Goal: Task Accomplishment & Management: Manage account settings

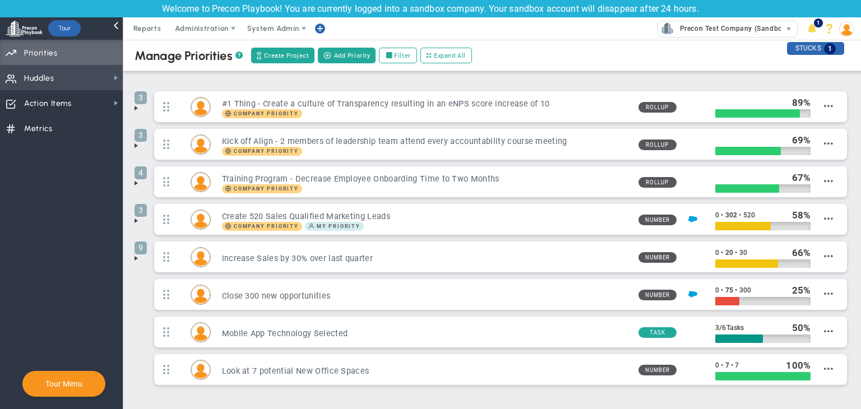
click at [99, 80] on span "Huddles Huddles" at bounding box center [61, 77] width 123 height 25
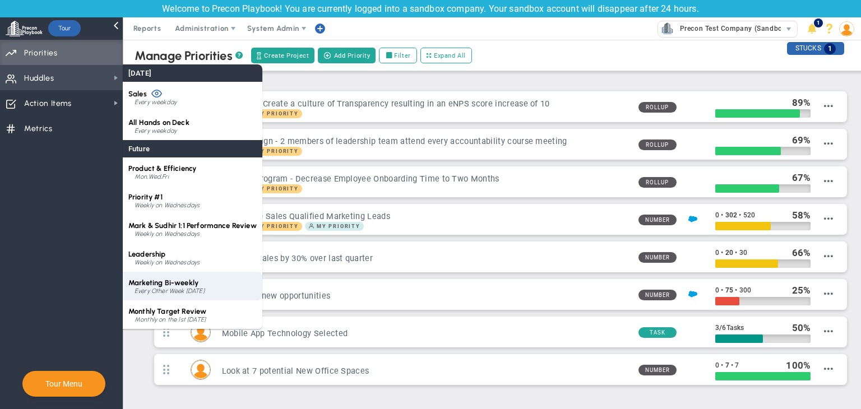
click at [197, 284] on span "Marketing Bi-weekly" at bounding box center [163, 283] width 70 height 8
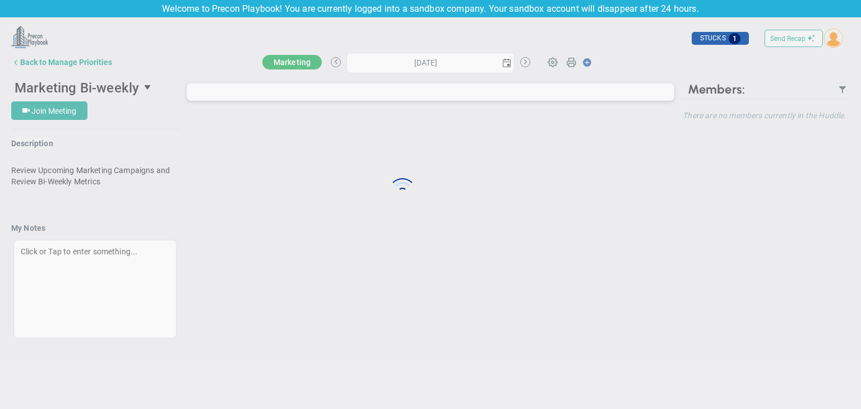
type input "[DATE]"
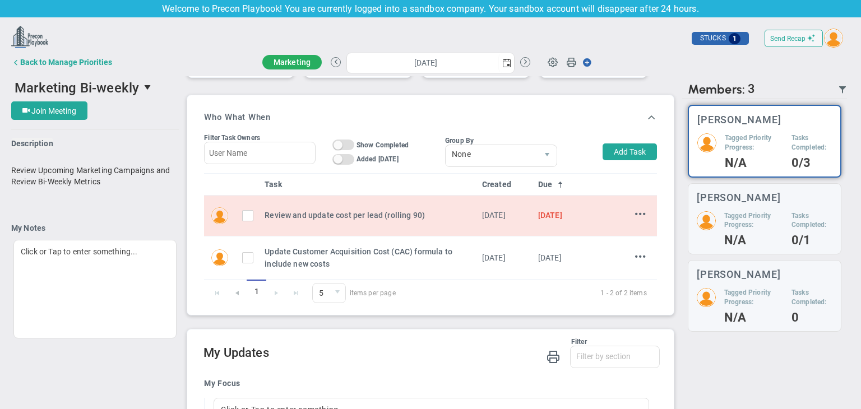
scroll to position [336, 0]
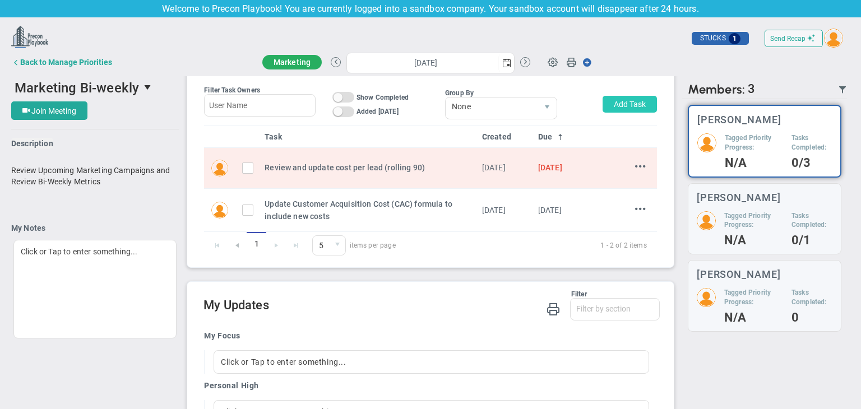
click at [603, 106] on button "Add Task" at bounding box center [630, 104] width 54 height 17
type input "[PERSON_NAME]"
type input "[DATE]"
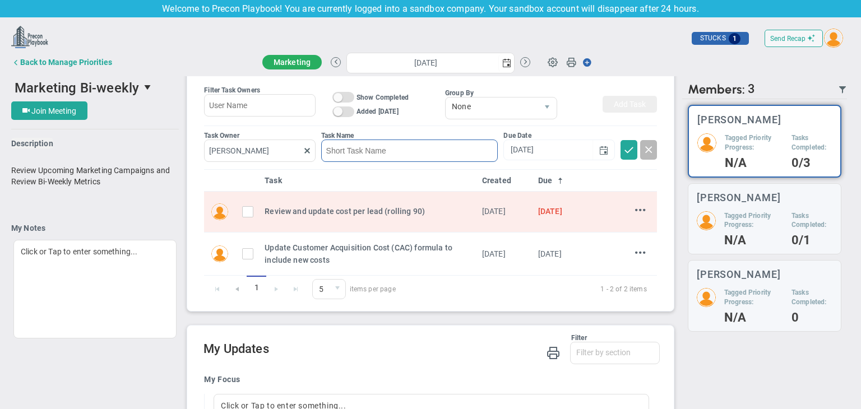
click at [377, 147] on input at bounding box center [409, 151] width 177 height 22
click at [305, 158] on input "[PERSON_NAME]" at bounding box center [259, 150] width 111 height 22
click at [305, 151] on span at bounding box center [307, 150] width 9 height 9
click at [305, 152] on span at bounding box center [307, 150] width 9 height 9
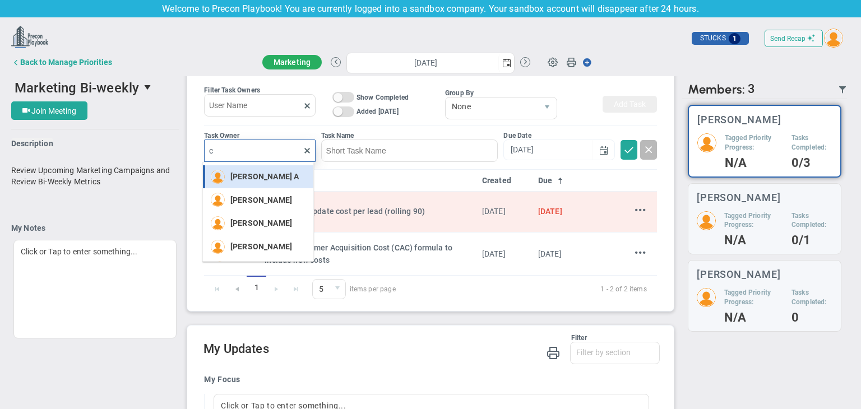
click at [263, 182] on div "[PERSON_NAME] A" at bounding box center [267, 177] width 74 height 14
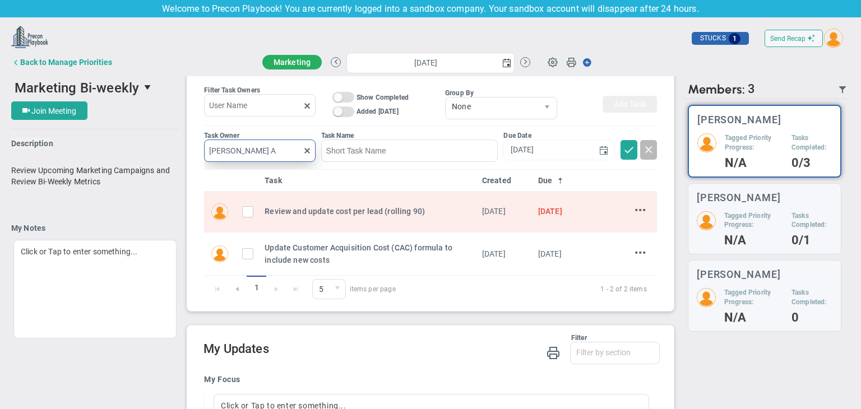
type input "[PERSON_NAME] A"
click at [349, 149] on input at bounding box center [409, 151] width 177 height 22
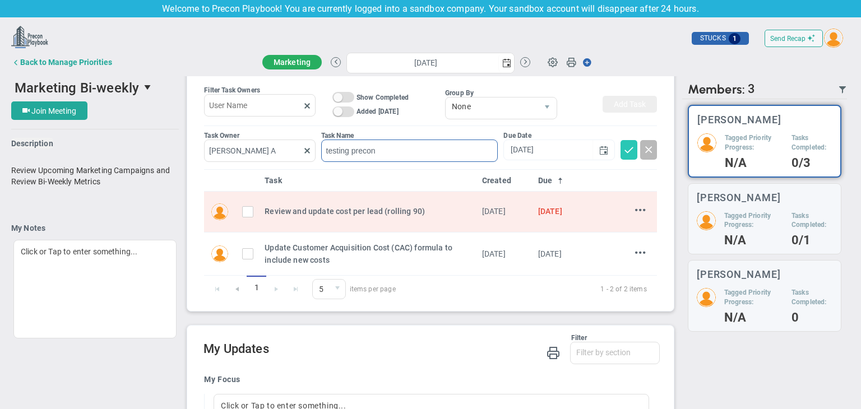
type input "testing precon"
click at [624, 147] on span at bounding box center [629, 149] width 11 height 11
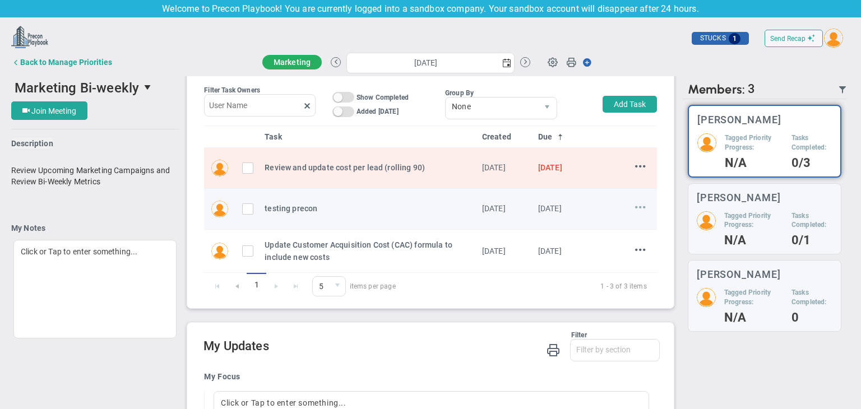
click at [635, 207] on span at bounding box center [640, 207] width 11 height 11
click at [606, 247] on span "Delete" at bounding box center [615, 243] width 20 height 8
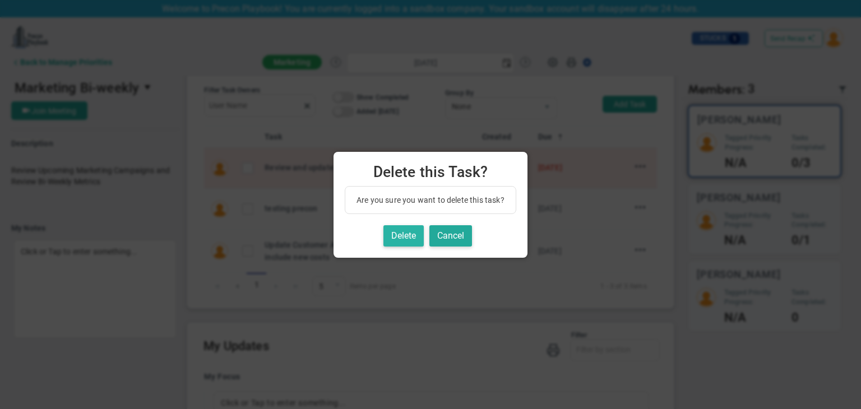
click at [416, 241] on button "Delete" at bounding box center [404, 236] width 40 height 22
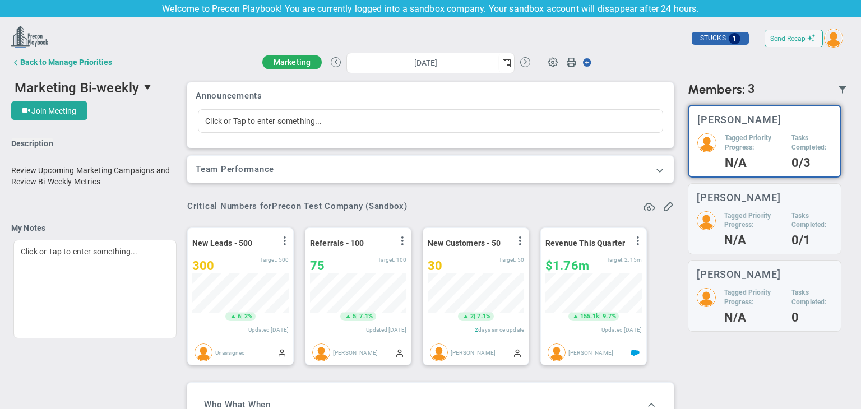
scroll to position [0, 0]
click at [43, 55] on button "Back to Manage Priorities" at bounding box center [61, 62] width 101 height 22
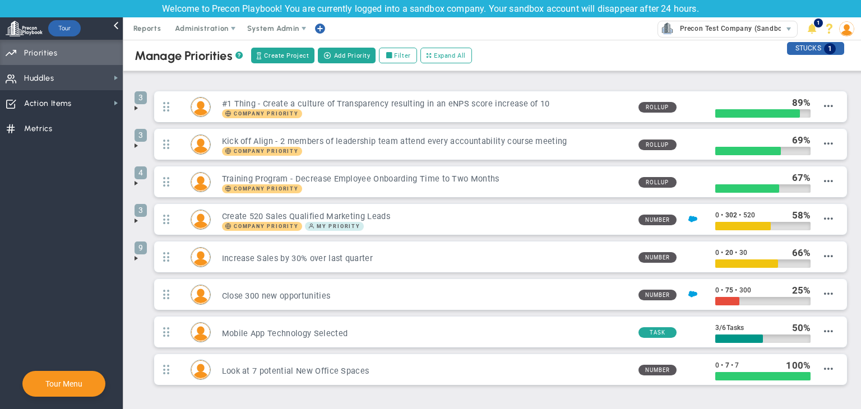
click at [69, 81] on span "Huddles Huddles" at bounding box center [61, 77] width 123 height 25
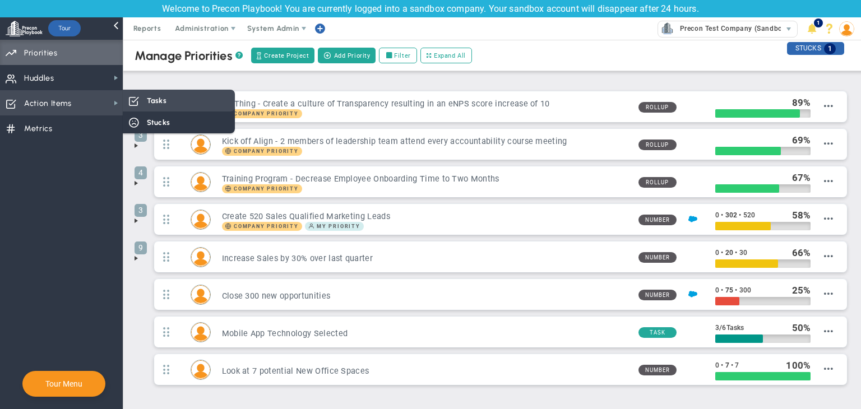
click at [131, 104] on span at bounding box center [133, 100] width 10 height 10
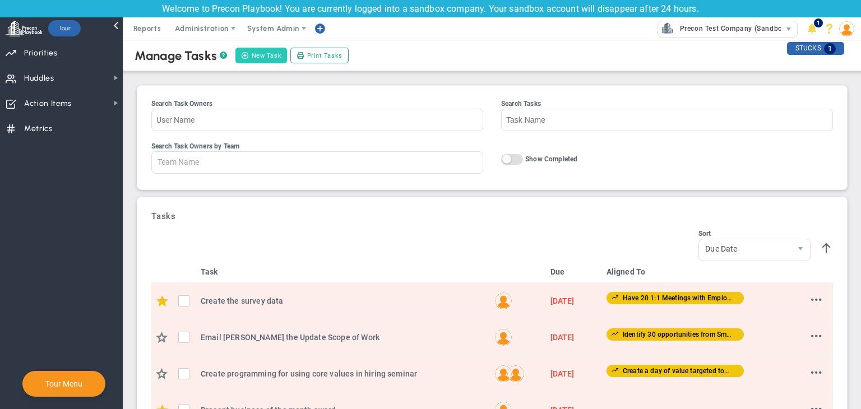
click at [262, 56] on button "New Task" at bounding box center [262, 56] width 52 height 16
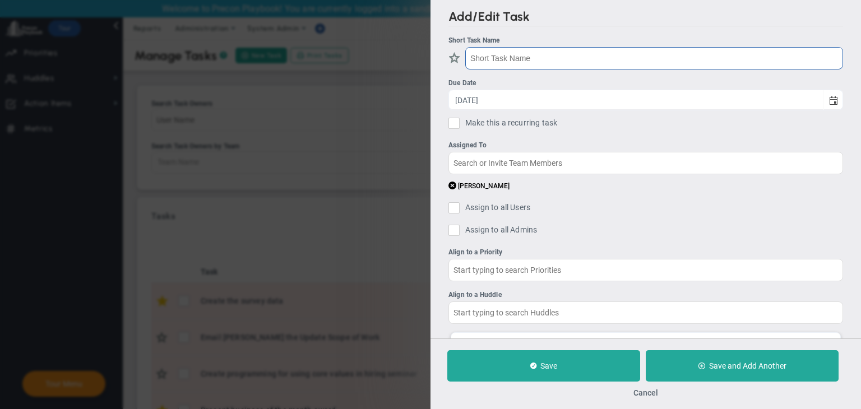
click at [559, 55] on input "text" at bounding box center [654, 58] width 378 height 22
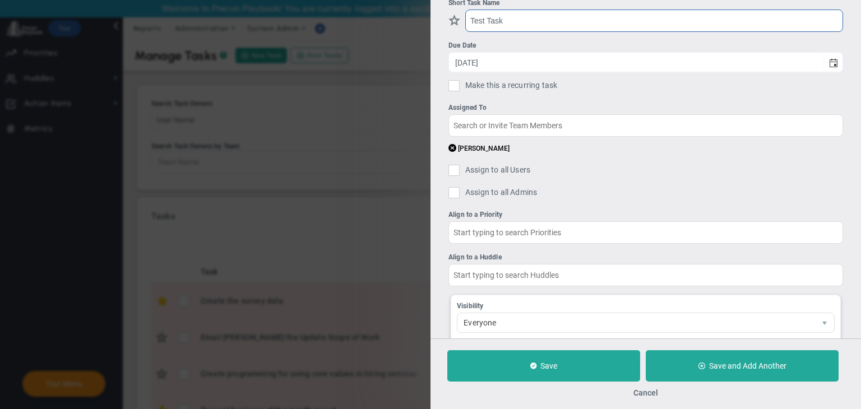
scroll to position [102, 0]
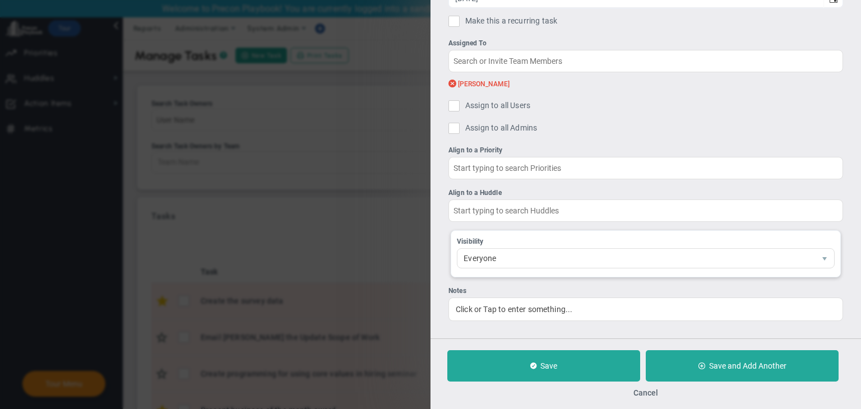
type input "Test Task"
click at [453, 84] on span at bounding box center [453, 84] width 8 height 11
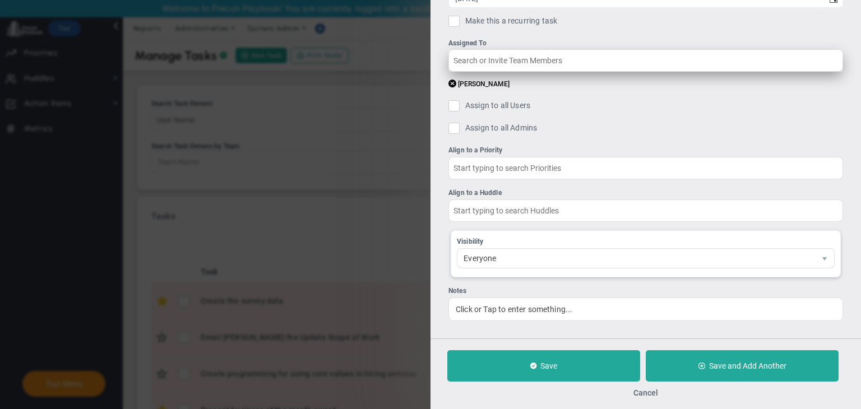
scroll to position [82, 0]
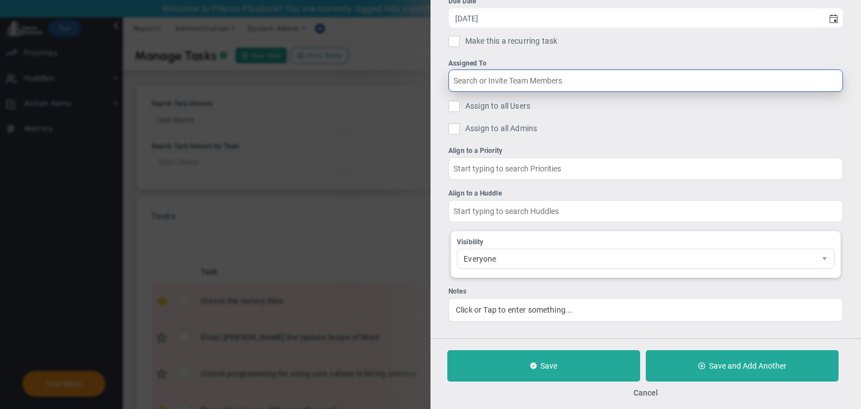
click at [486, 78] on input "text" at bounding box center [646, 81] width 395 height 22
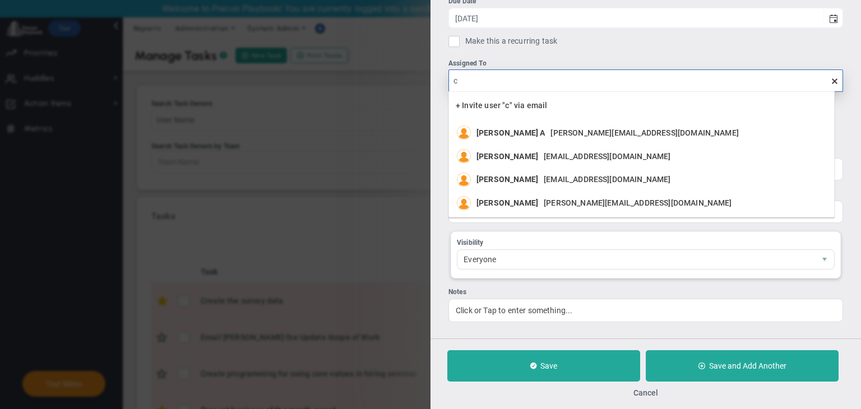
type input "ch"
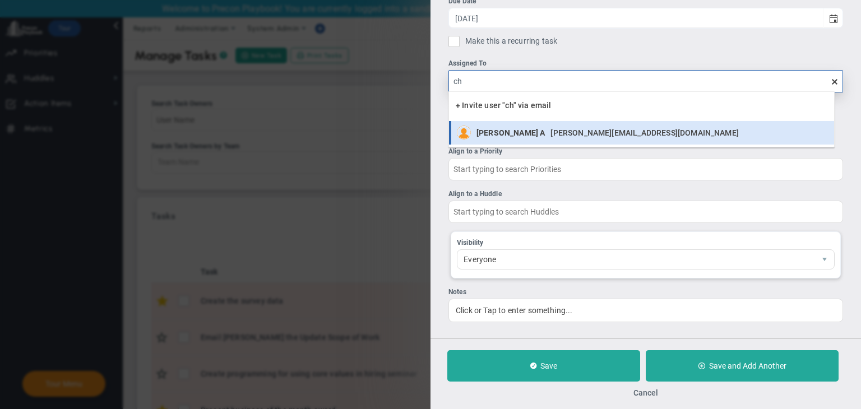
click at [486, 130] on span "[PERSON_NAME] A" at bounding box center [511, 133] width 68 height 8
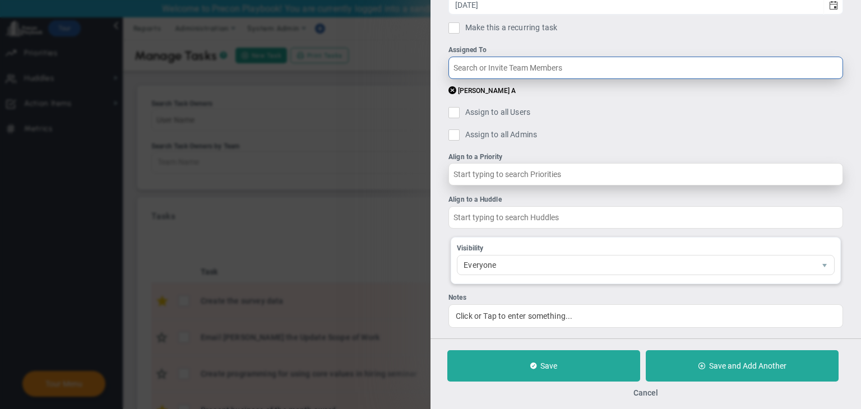
scroll to position [102, 0]
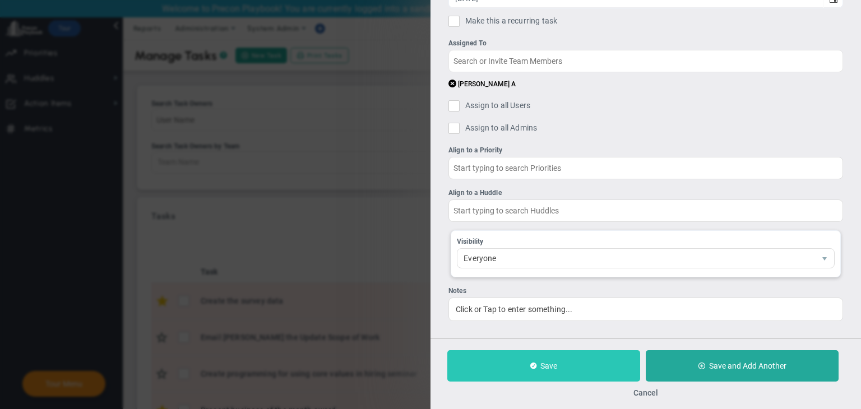
click at [561, 366] on button "Save" at bounding box center [543, 365] width 193 height 31
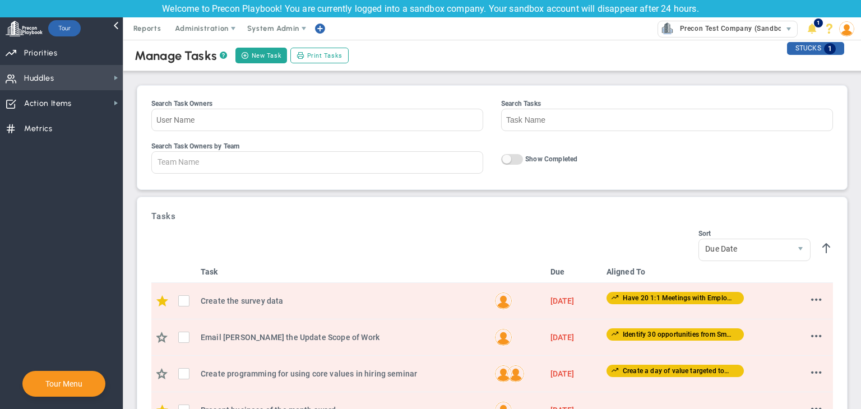
drag, startPoint x: 48, startPoint y: 77, endPoint x: 61, endPoint y: 77, distance: 12.3
click at [48, 77] on span "Huddles" at bounding box center [39, 79] width 30 height 24
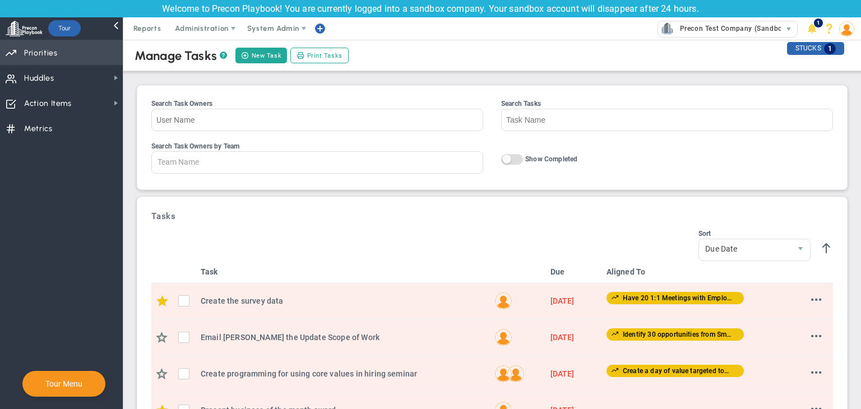
click at [88, 56] on span "Priorities OKR Tree Priorities OKRs" at bounding box center [61, 52] width 123 height 25
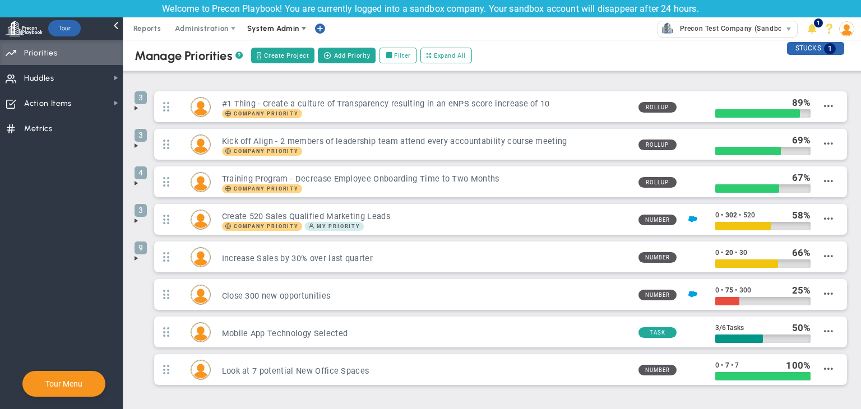
click at [274, 30] on span "System Admin" at bounding box center [273, 28] width 52 height 8
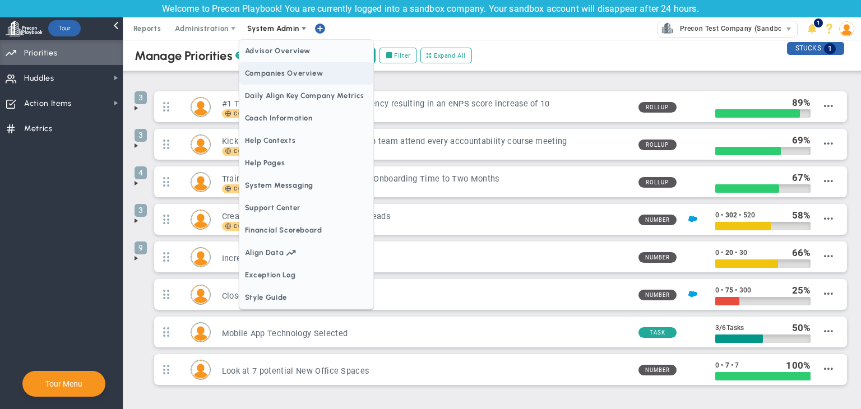
click at [302, 73] on span "Companies Overview" at bounding box center [306, 73] width 134 height 22
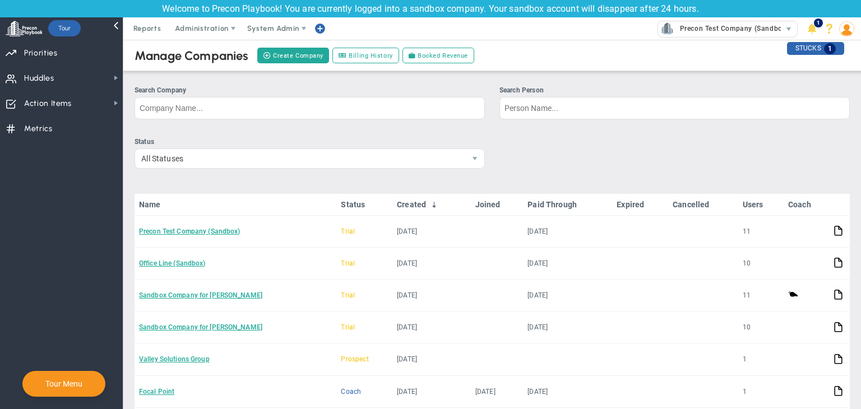
drag, startPoint x: 216, startPoint y: 232, endPoint x: 225, endPoint y: 236, distance: 10.3
click at [216, 232] on link "Precon Test Company (Sandbox)" at bounding box center [189, 232] width 101 height 8
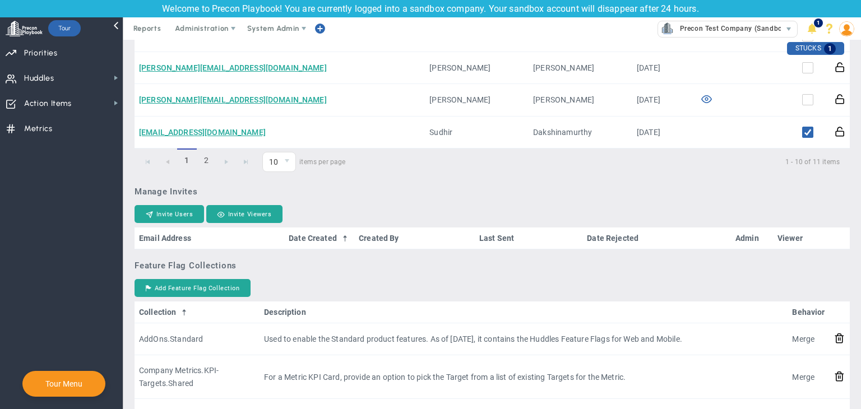
scroll to position [785, 0]
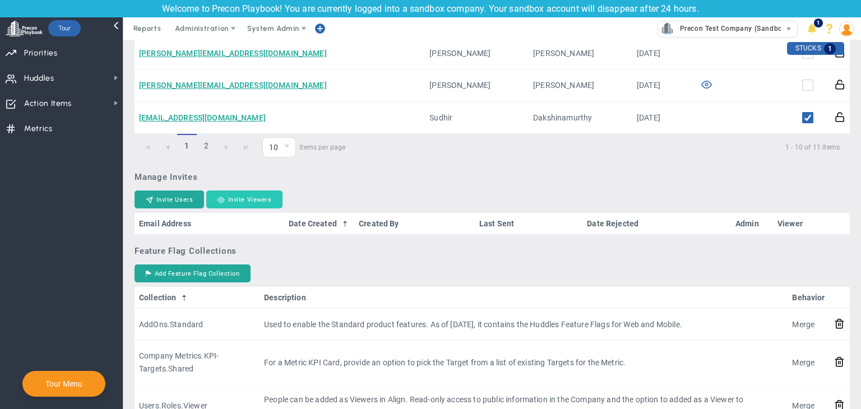
click at [253, 206] on button "Invite Viewers" at bounding box center [244, 200] width 76 height 18
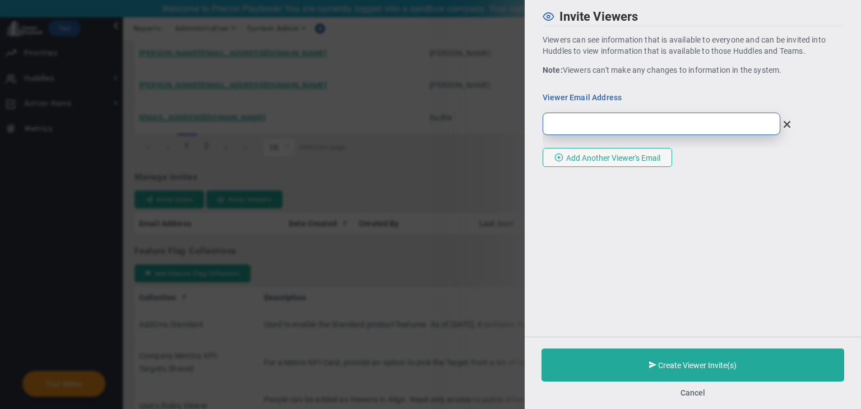
click at [673, 132] on input "email" at bounding box center [662, 124] width 238 height 22
click at [694, 398] on div "Create Viewer Invite(s) Cancel" at bounding box center [693, 373] width 336 height 72
click at [694, 391] on button "Cancel" at bounding box center [693, 393] width 25 height 9
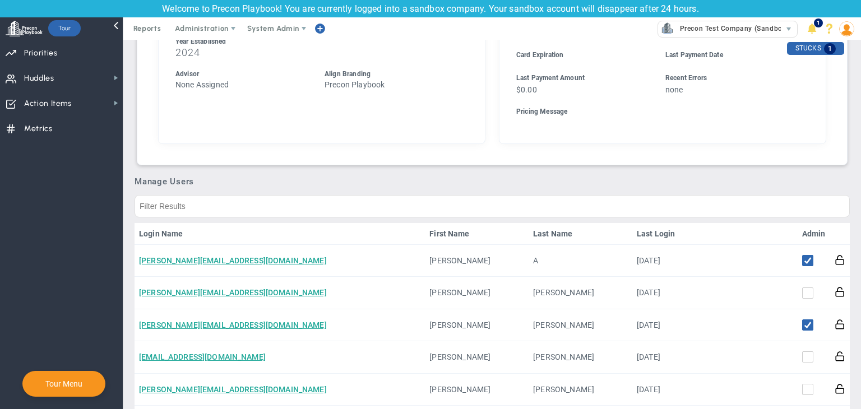
scroll to position [280, 0]
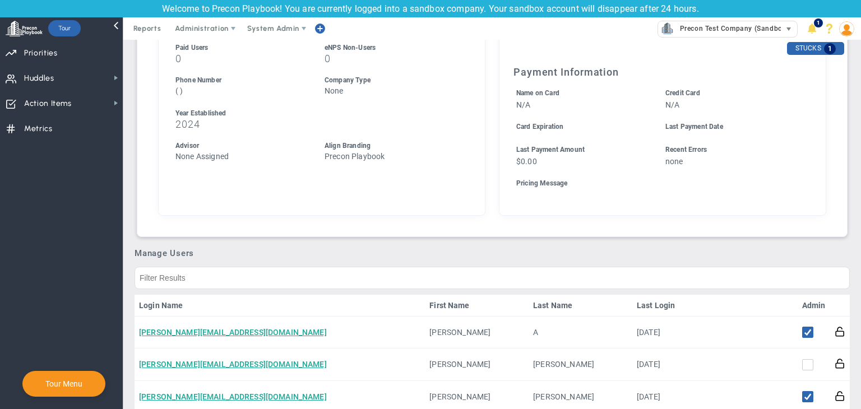
click at [725, 23] on span "Precon Test Company (Sandbox)" at bounding box center [732, 28] width 114 height 15
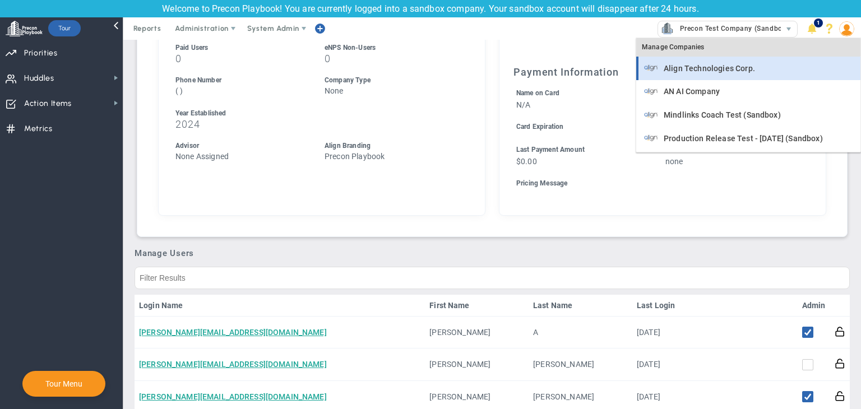
click at [722, 77] on li "Align Technologies Corp." at bounding box center [748, 69] width 224 height 24
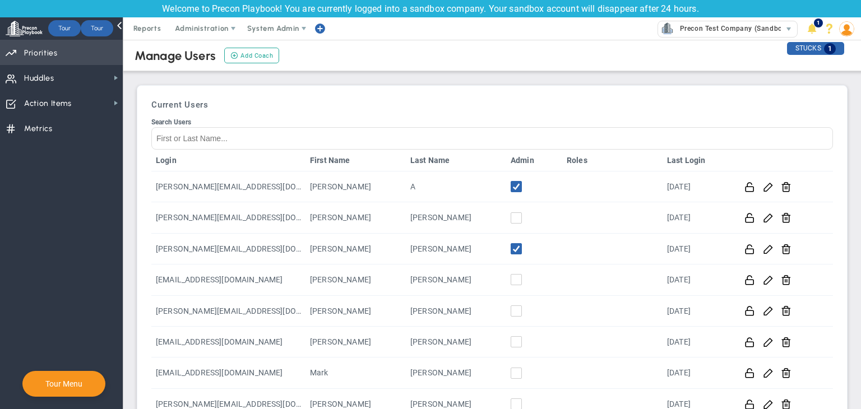
click at [85, 57] on span "Priorities OKR Tree Priorities OKRs" at bounding box center [61, 52] width 123 height 25
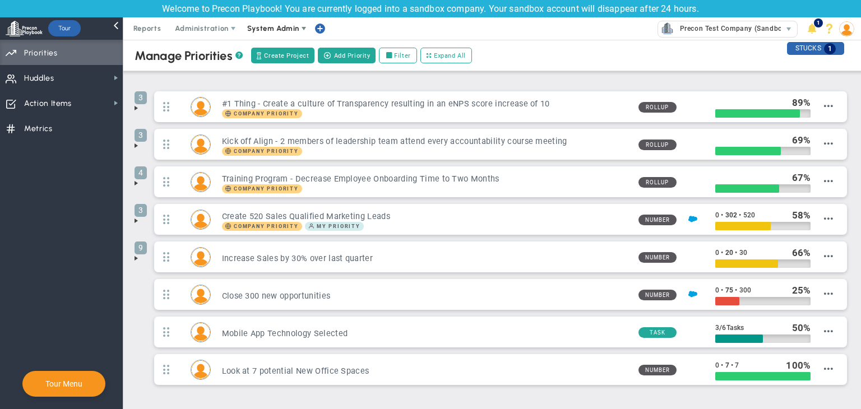
click at [303, 30] on span at bounding box center [303, 28] width 9 height 9
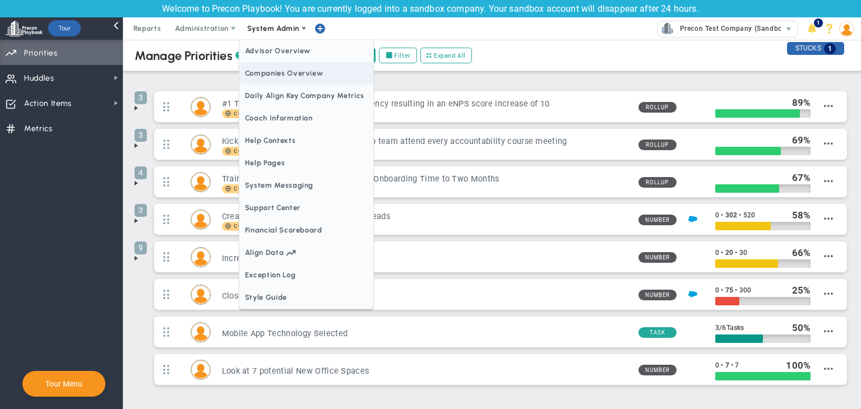
click at [302, 68] on span "Companies Overview" at bounding box center [306, 73] width 134 height 22
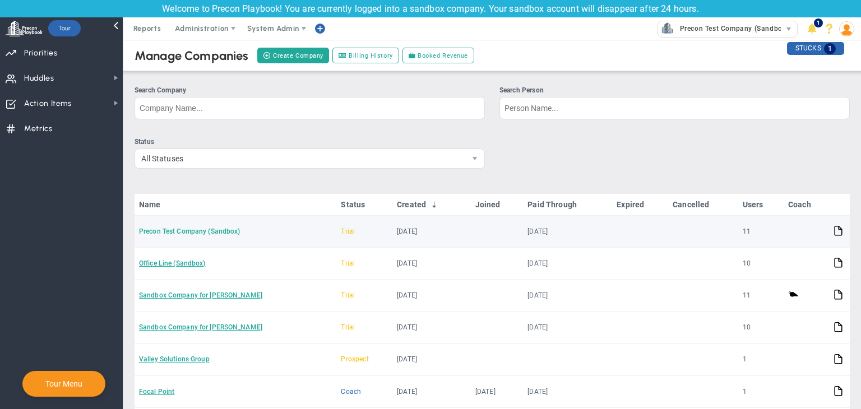
click at [192, 230] on link "Precon Test Company (Sandbox)" at bounding box center [189, 232] width 101 height 8
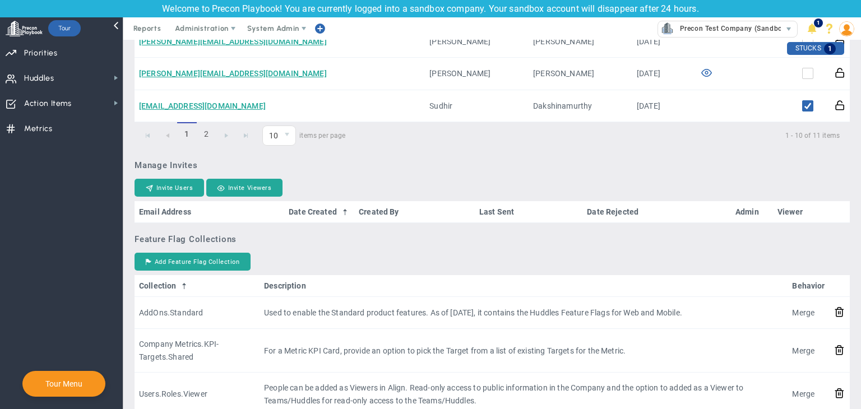
scroll to position [785, 0]
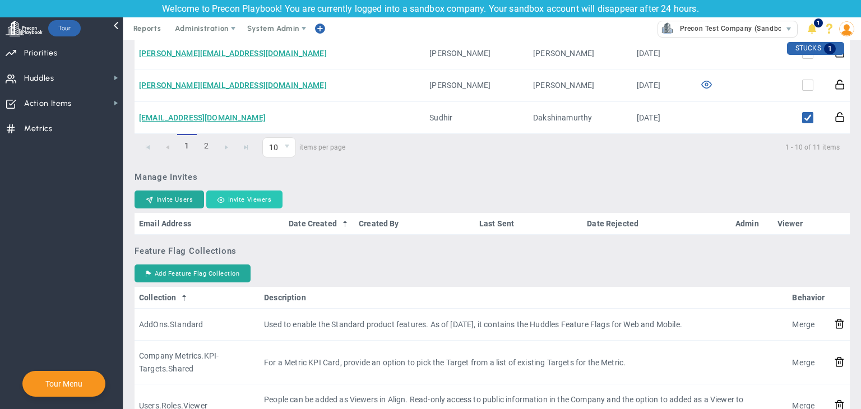
click at [268, 195] on button "Invite Viewers" at bounding box center [244, 200] width 76 height 18
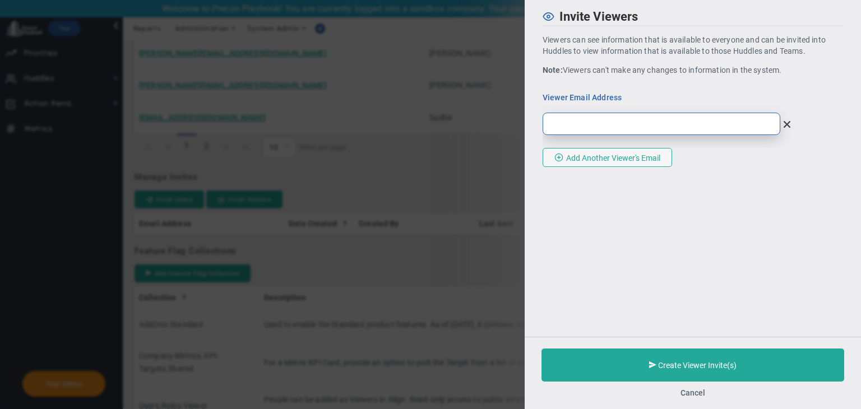
click at [665, 122] on input "email" at bounding box center [662, 124] width 238 height 22
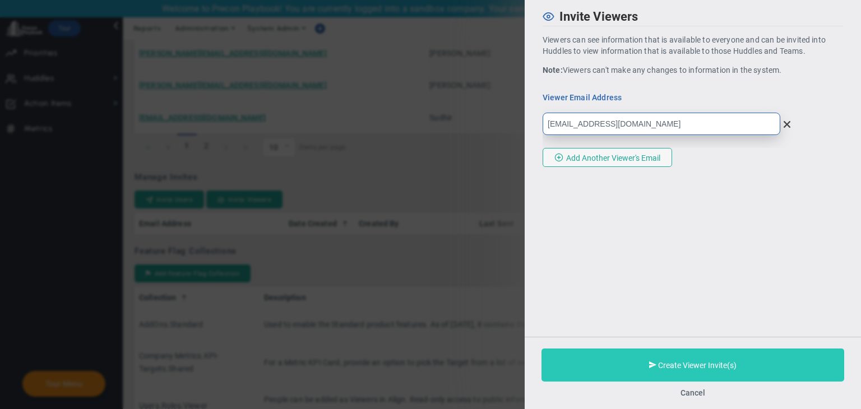
type input "view@gmail.com"
click at [704, 355] on button "Create Viewer Invite(s)" at bounding box center [693, 365] width 303 height 33
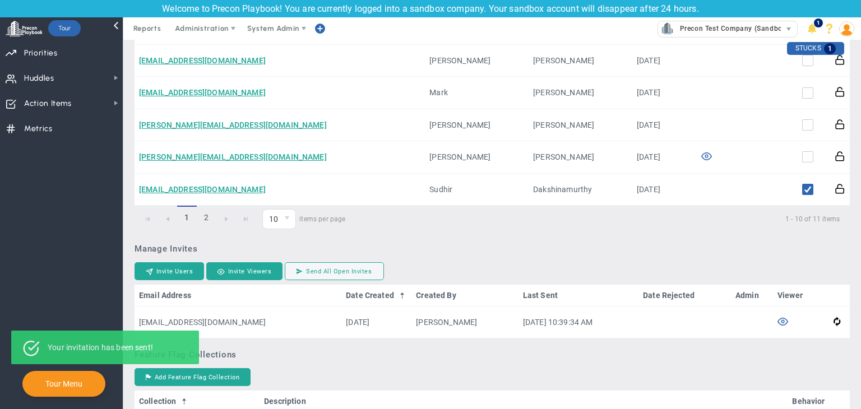
scroll to position [617, 0]
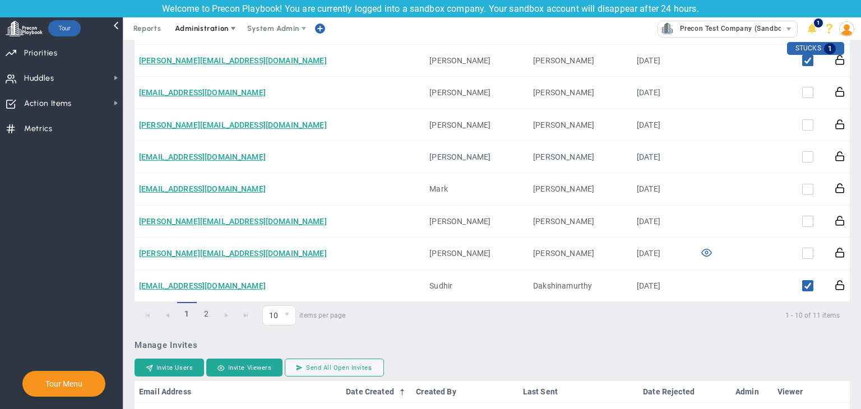
click at [209, 29] on span "Administration" at bounding box center [201, 28] width 53 height 8
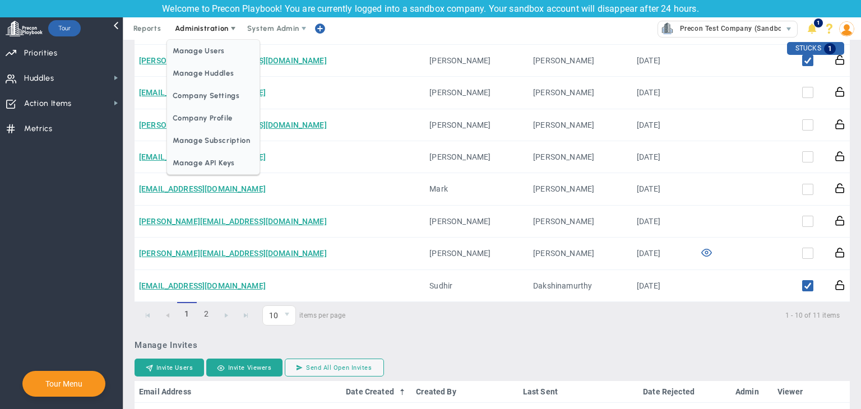
click at [212, 41] on span "Manage Users" at bounding box center [213, 51] width 92 height 22
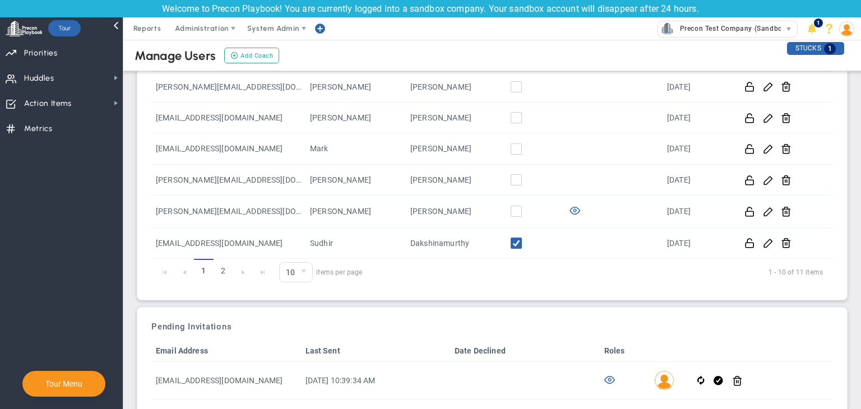
scroll to position [244, 0]
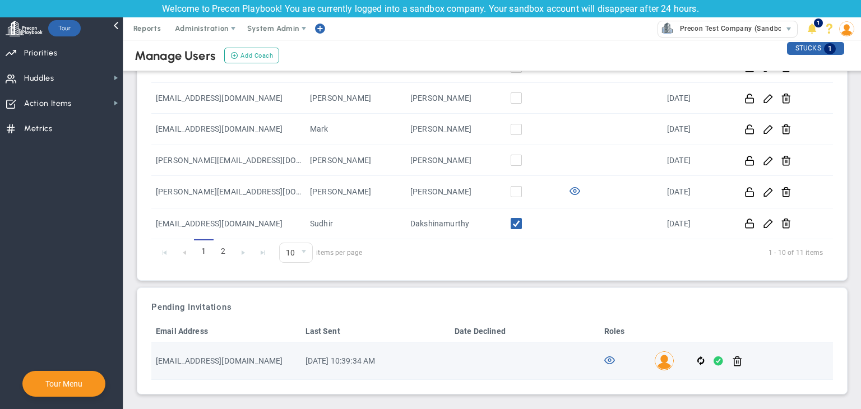
click at [714, 359] on span at bounding box center [719, 361] width 10 height 13
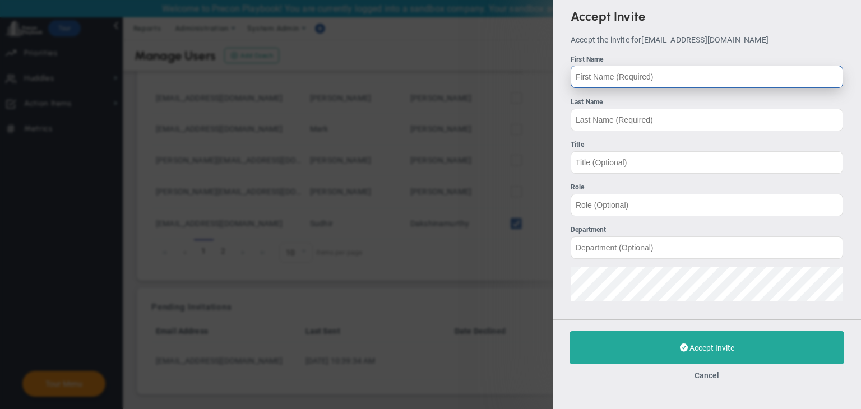
click at [644, 76] on input "First Name" at bounding box center [707, 77] width 273 height 22
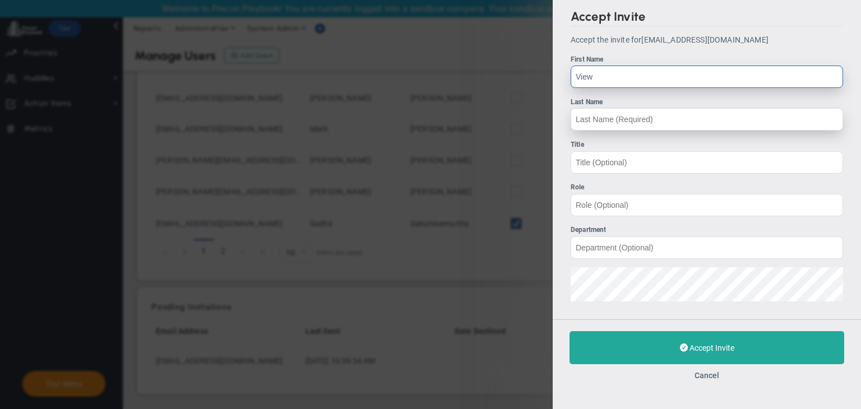
type input "View"
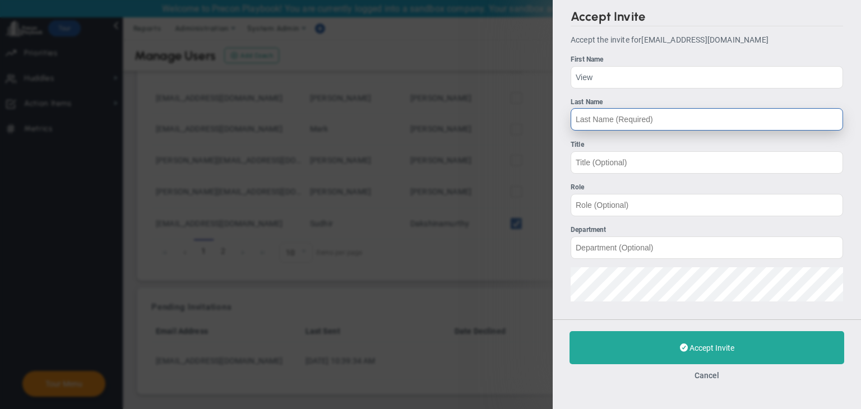
click at [630, 118] on input "Last Name" at bounding box center [707, 119] width 273 height 22
type input "V"
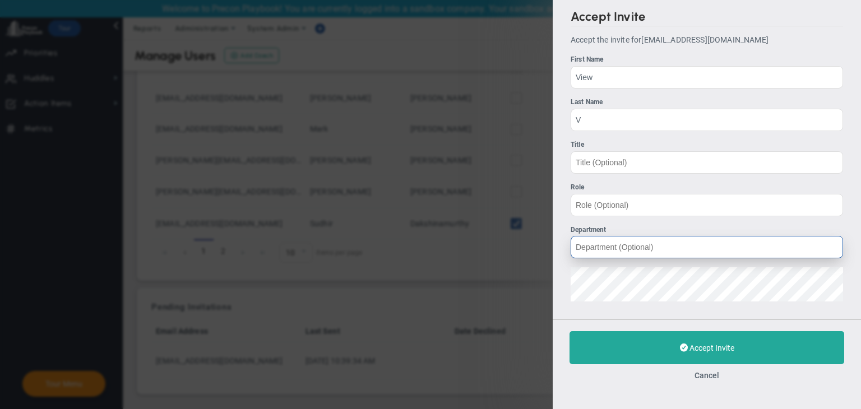
click at [617, 248] on input "Department" at bounding box center [707, 247] width 273 height 22
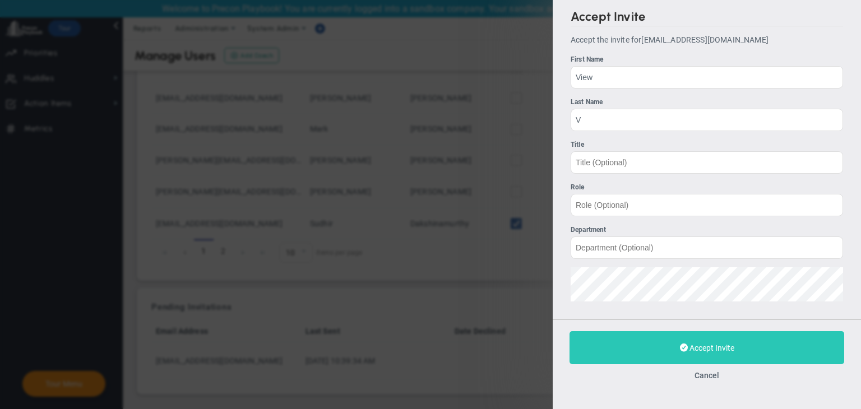
click at [680, 349] on span at bounding box center [684, 348] width 8 height 11
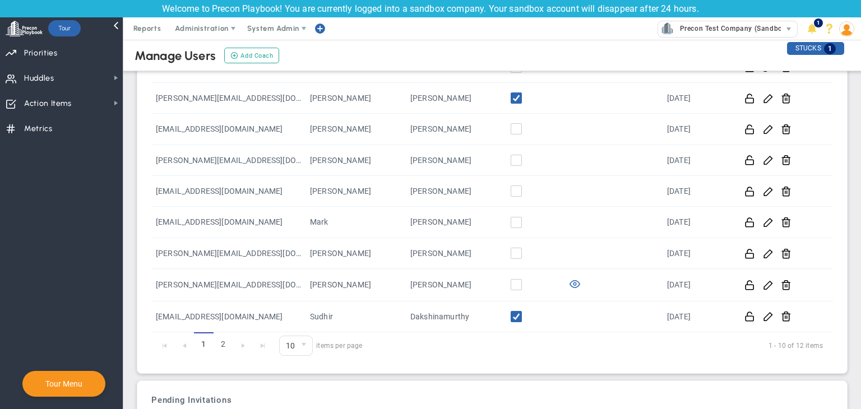
scroll to position [206, 0]
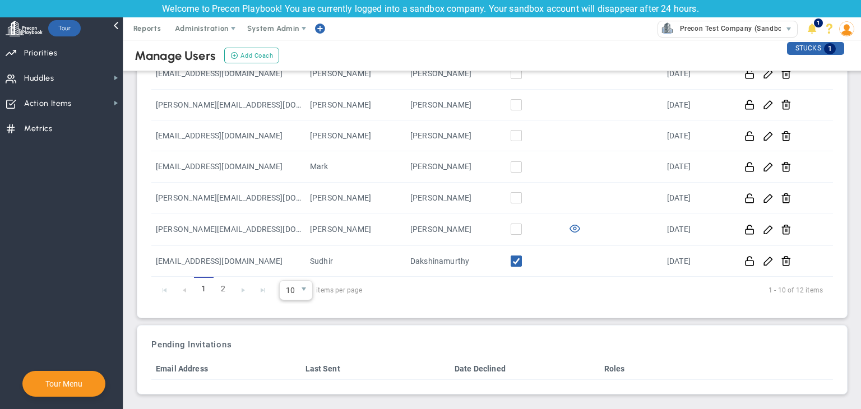
click at [294, 289] on span "10" at bounding box center [288, 290] width 16 height 19
click at [296, 386] on li "50" at bounding box center [296, 384] width 33 height 24
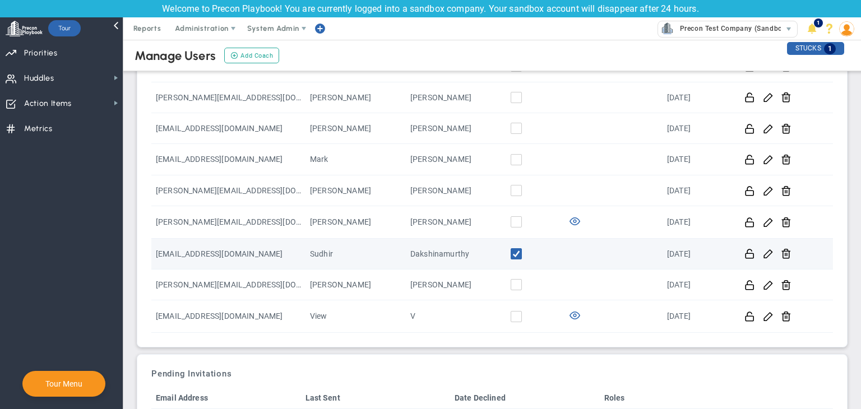
scroll to position [186, 0]
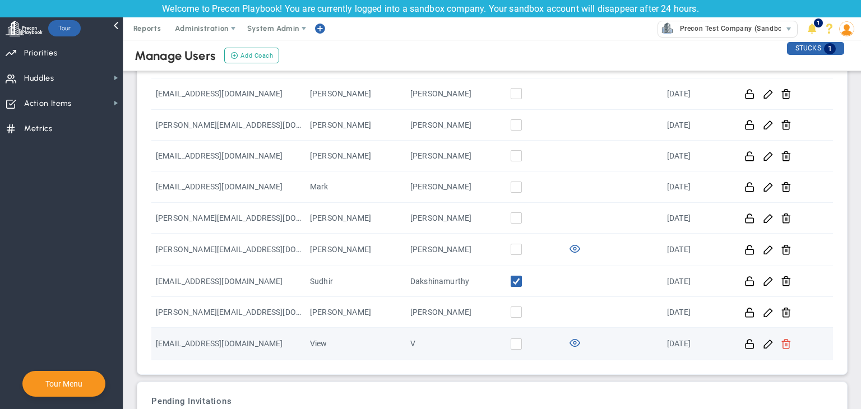
click at [781, 343] on span at bounding box center [786, 343] width 11 height 11
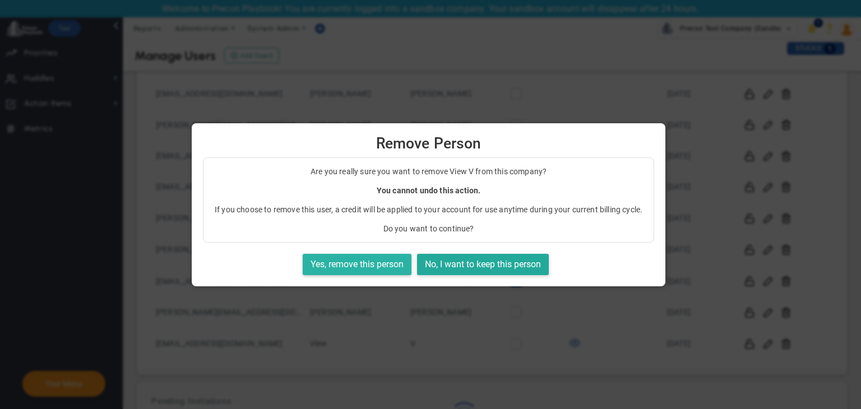
click at [357, 268] on button "Yes, remove this person" at bounding box center [357, 265] width 109 height 22
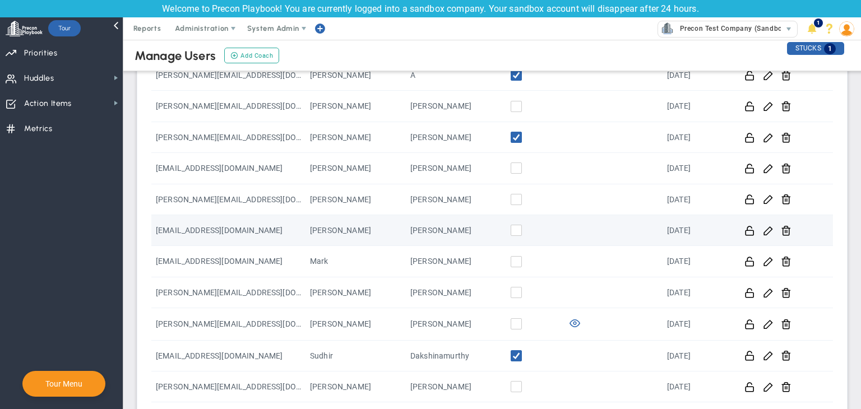
scroll to position [0, 0]
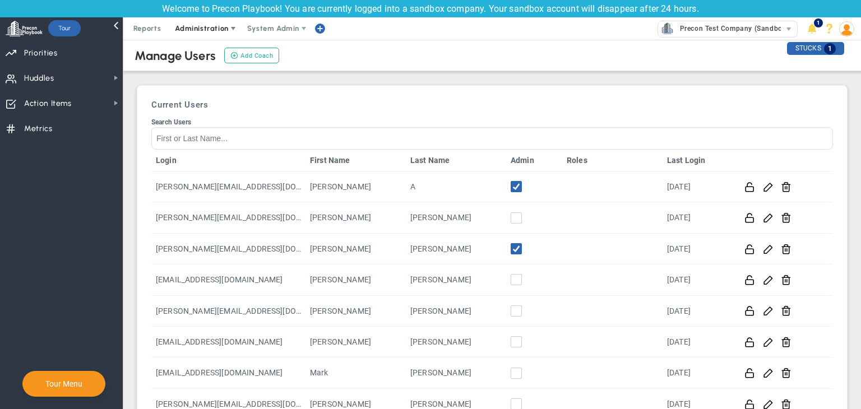
click at [215, 25] on span "Administration" at bounding box center [201, 28] width 53 height 8
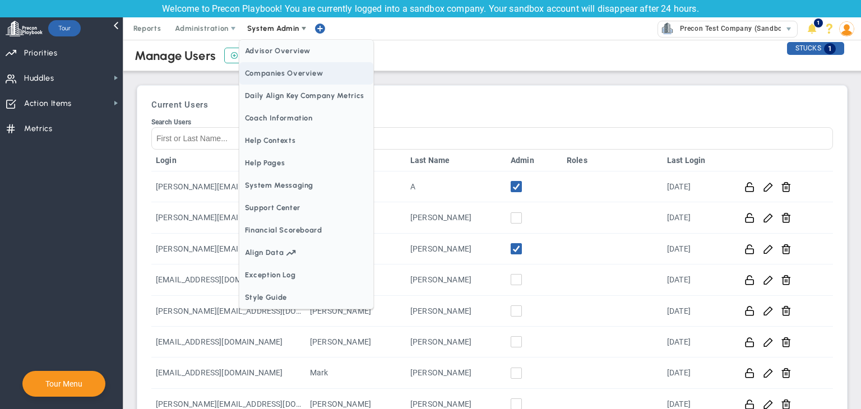
click at [313, 79] on span "Companies Overview" at bounding box center [306, 73] width 134 height 22
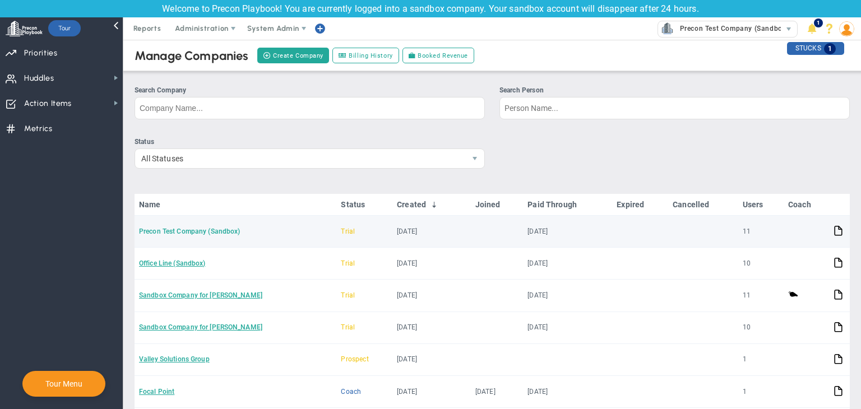
click at [199, 228] on link "Precon Test Company (Sandbox)" at bounding box center [189, 232] width 101 height 8
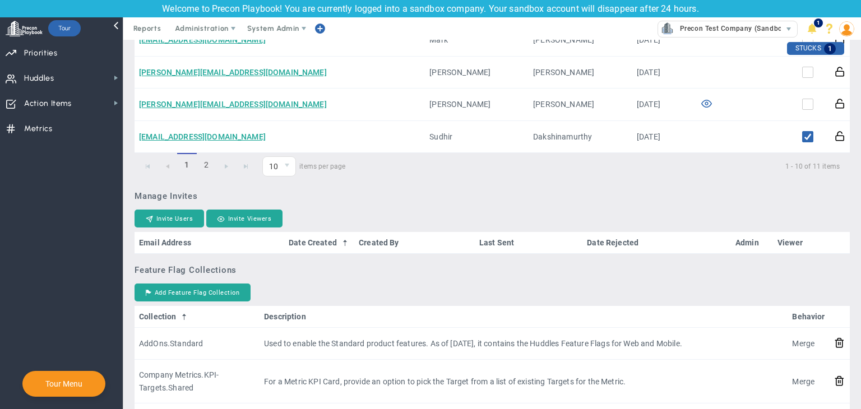
scroll to position [729, 0]
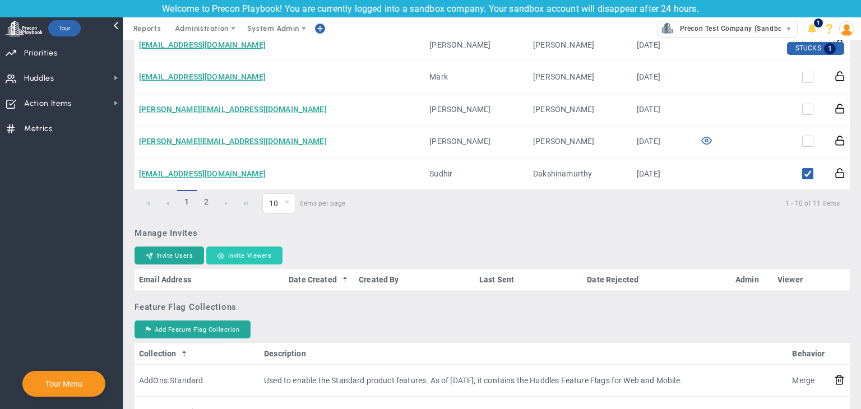
click at [255, 255] on button "Invite Viewers" at bounding box center [244, 256] width 76 height 18
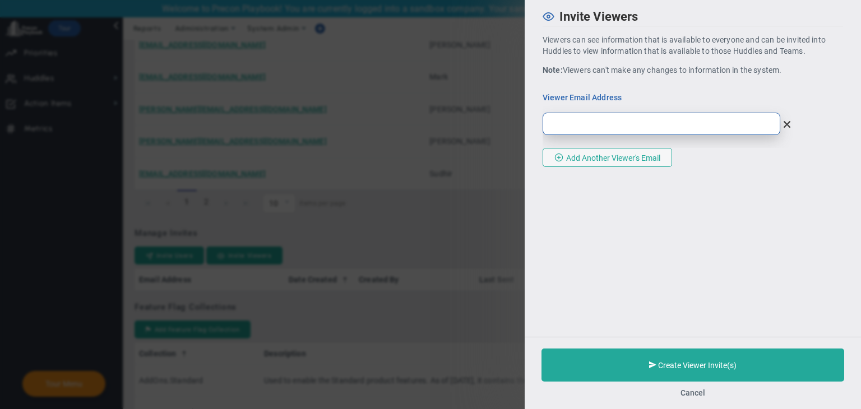
click at [639, 131] on input "email" at bounding box center [662, 124] width 238 height 22
type input "achandrikapriya@gmail.com"
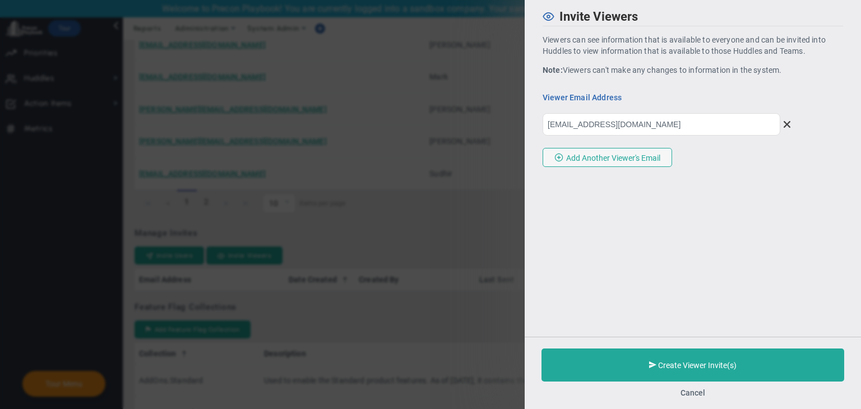
click at [639, 223] on div "Invite Viewers Viewers can see information that is available to everyone and ca…" at bounding box center [693, 204] width 336 height 409
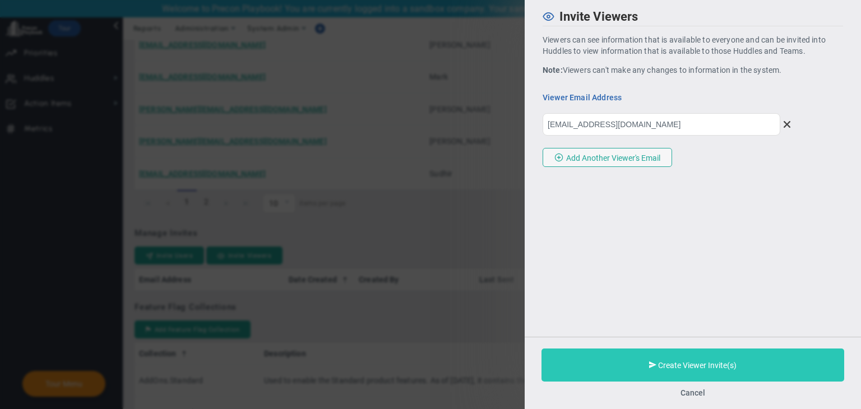
click at [684, 364] on span "Create Viewer Invite(s)" at bounding box center [697, 365] width 79 height 9
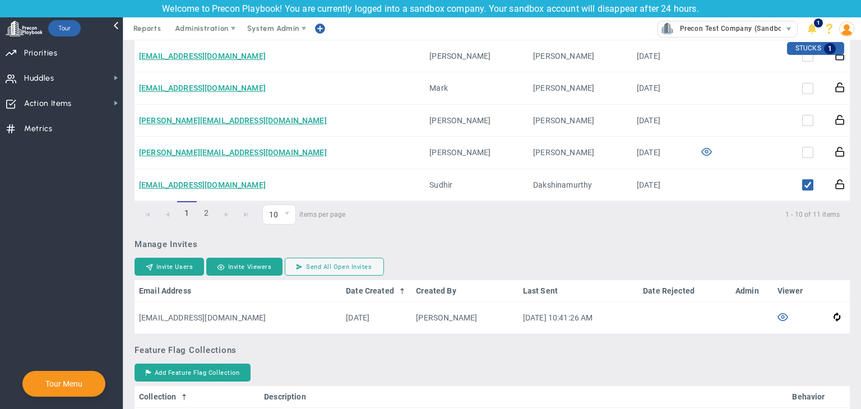
scroll to position [673, 0]
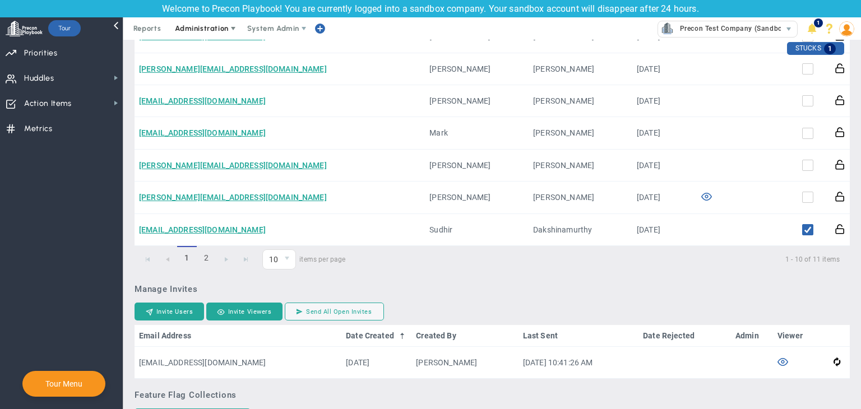
click at [194, 27] on span "Administration" at bounding box center [201, 28] width 53 height 8
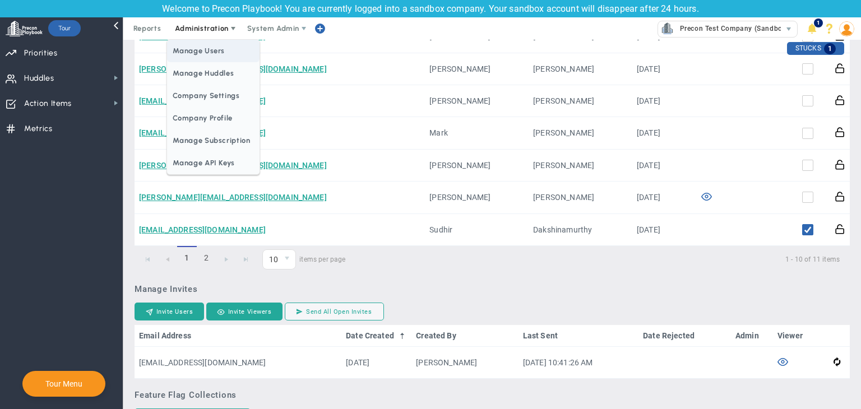
click at [225, 45] on span "Manage Users" at bounding box center [213, 51] width 92 height 22
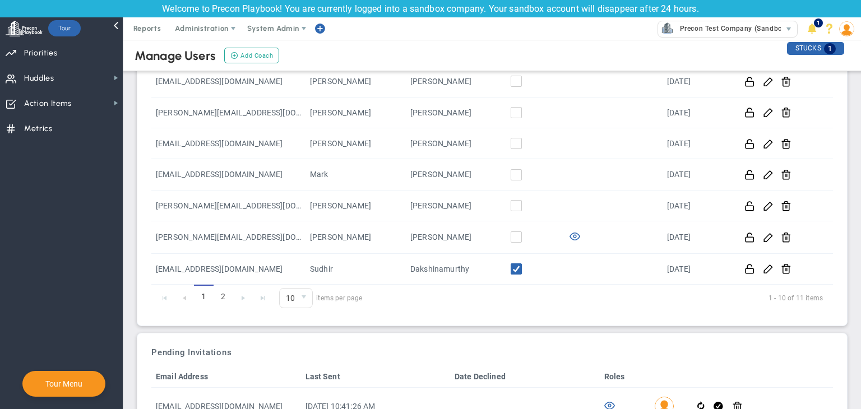
scroll to position [244, 0]
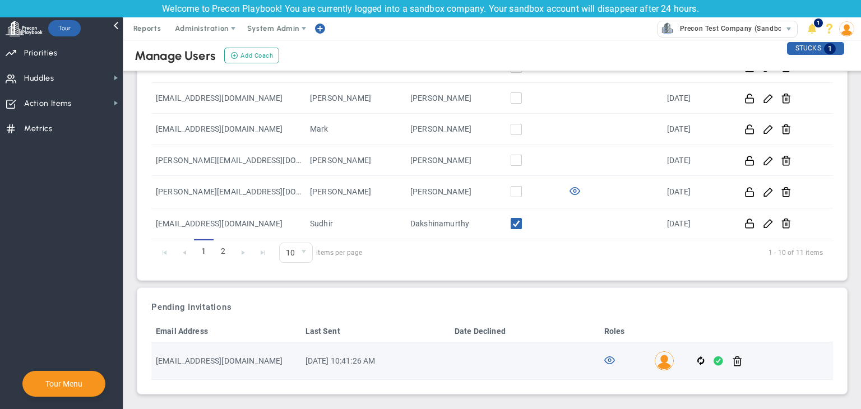
click at [715, 366] on span at bounding box center [719, 361] width 10 height 13
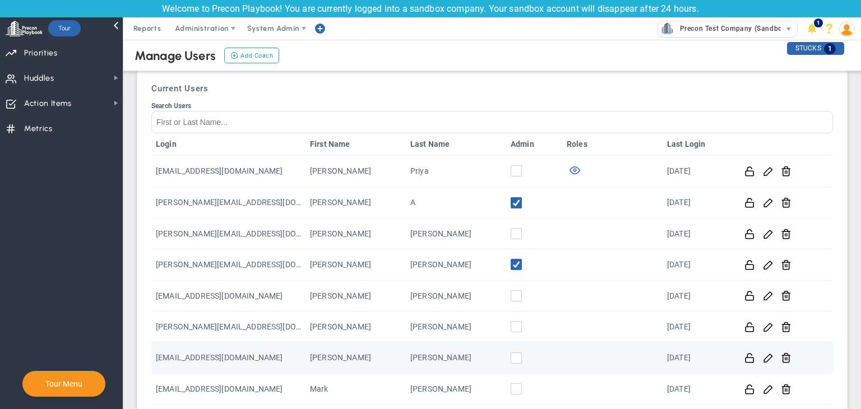
scroll to position [0, 0]
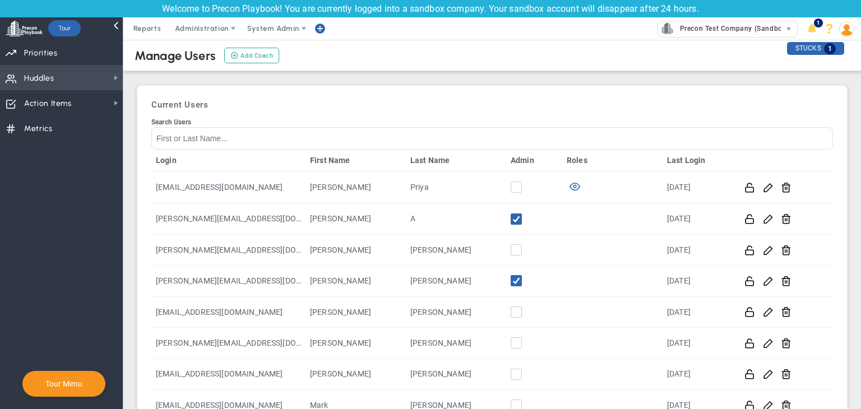
click at [100, 73] on span "Huddles Huddles" at bounding box center [61, 77] width 123 height 25
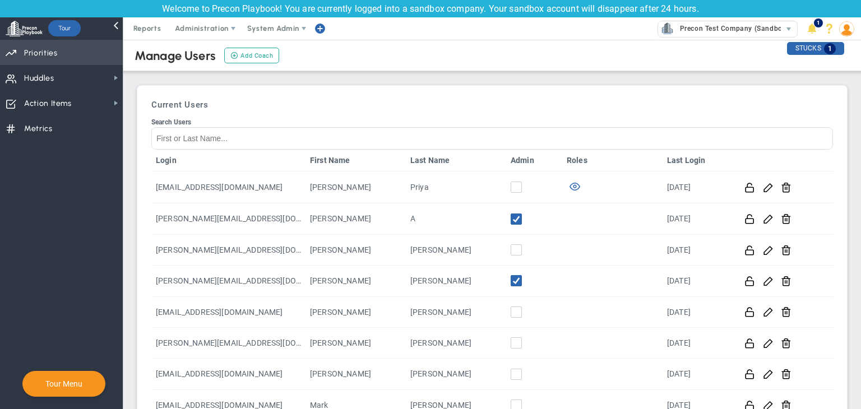
click at [108, 50] on span "Priorities OKR Tree Priorities OKRs" at bounding box center [61, 52] width 123 height 25
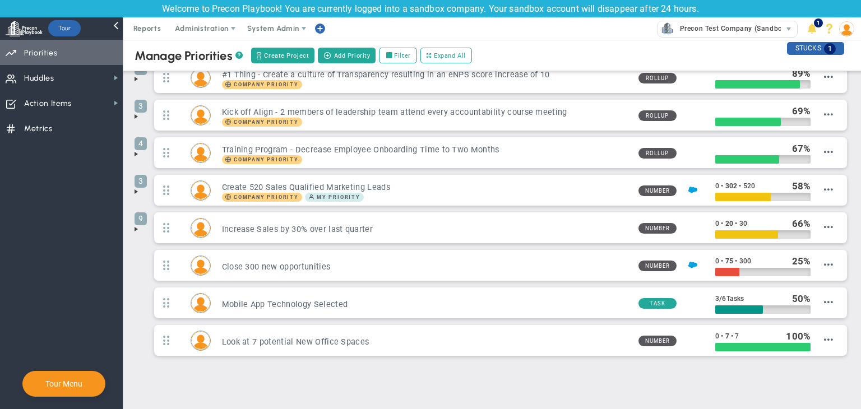
scroll to position [45, 0]
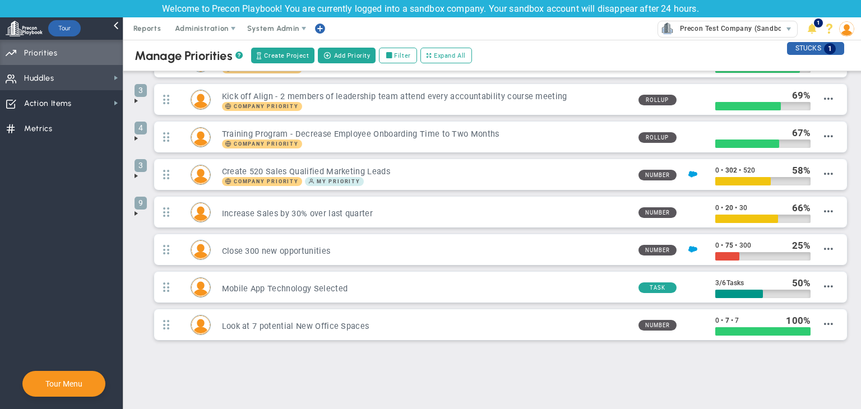
click at [100, 84] on span "Huddles Huddles" at bounding box center [61, 77] width 123 height 25
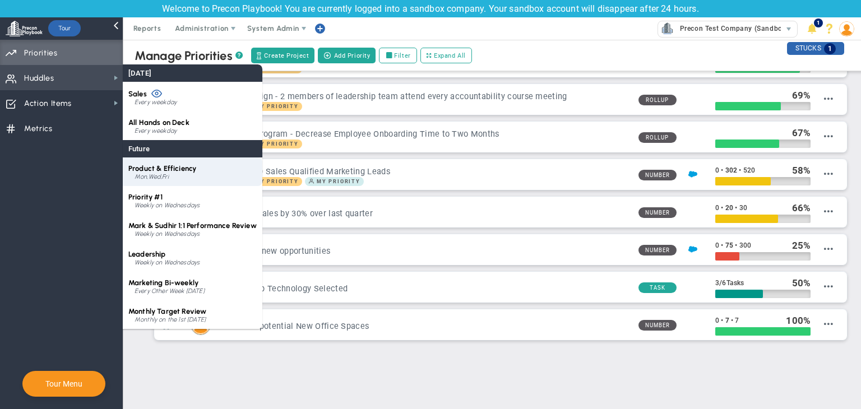
click at [196, 174] on div "Mon,Wed,Fri" at bounding box center [196, 177] width 122 height 7
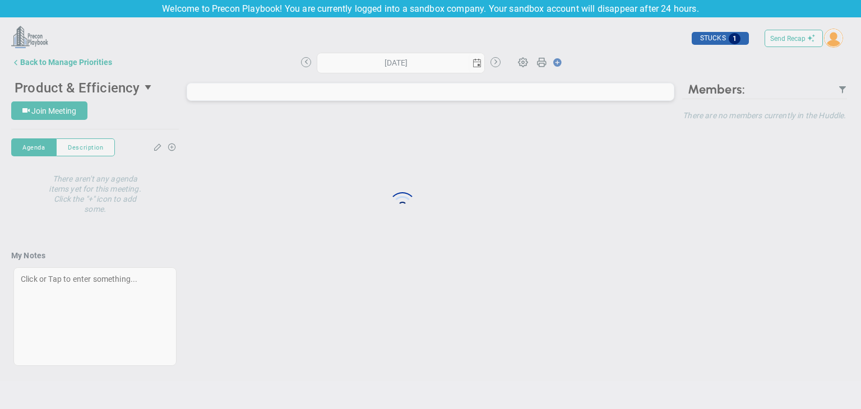
type input "Friday, September 5, 2025"
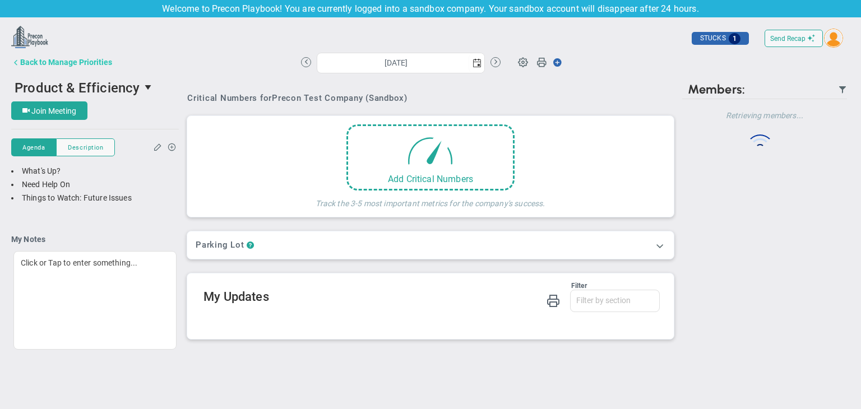
click at [82, 63] on div "Back to Manage Priorities" at bounding box center [66, 62] width 92 height 9
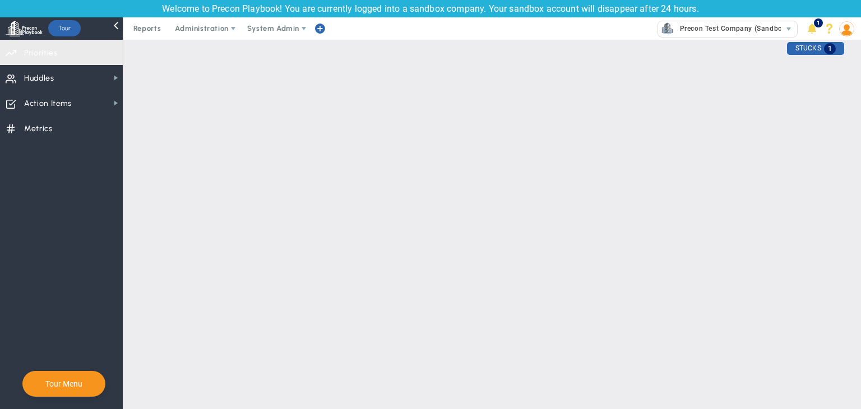
checkbox input "false"
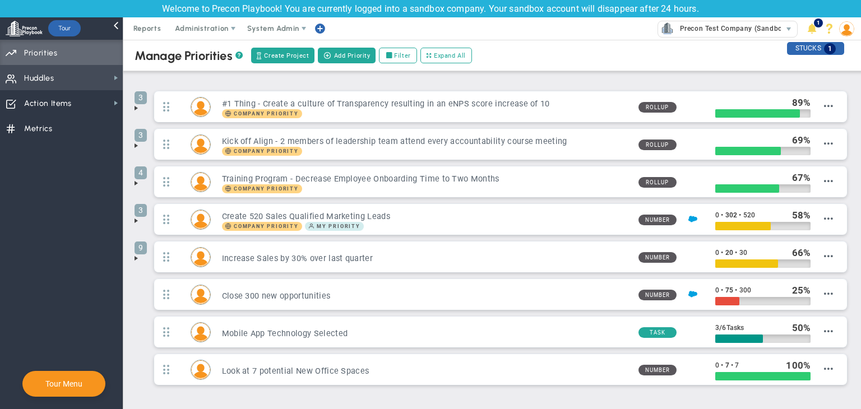
click at [70, 68] on span "Huddles Huddles" at bounding box center [61, 77] width 123 height 25
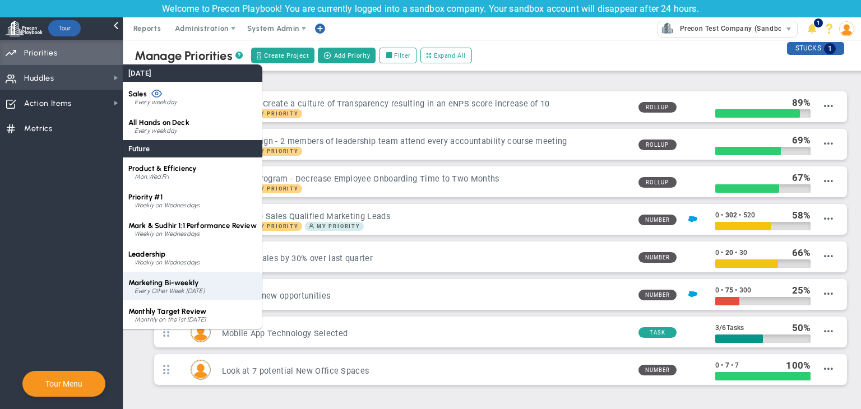
click at [197, 283] on span "Marketing Bi-weekly" at bounding box center [163, 283] width 70 height 8
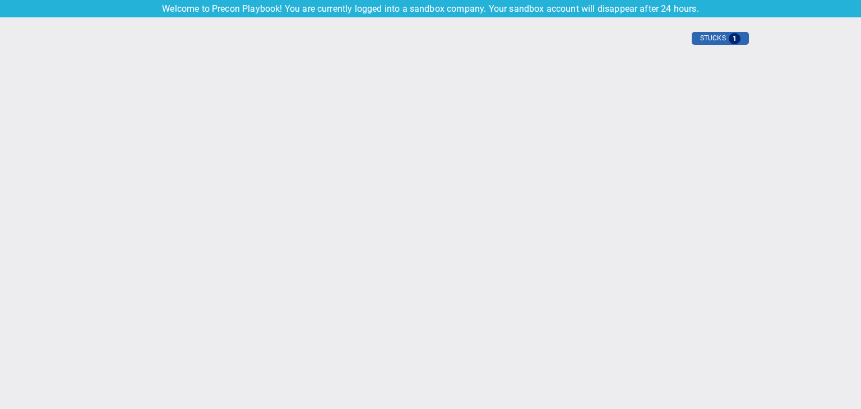
type input "[DATE]"
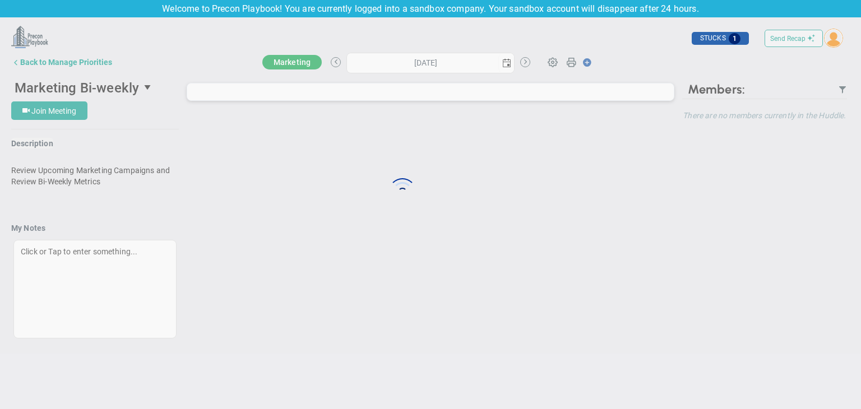
type input "[DATE]"
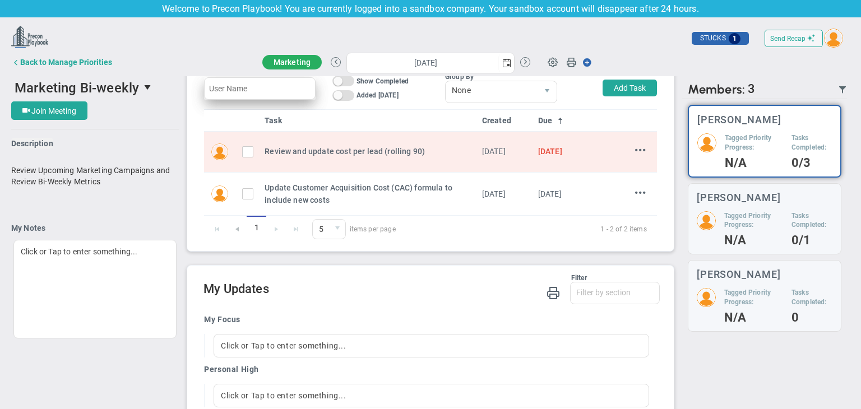
scroll to position [281, 0]
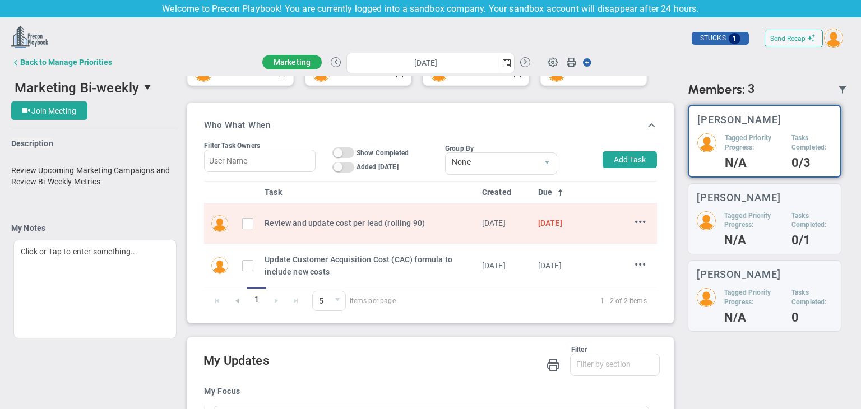
click at [66, 52] on button "Back to Manage Priorities" at bounding box center [61, 62] width 101 height 22
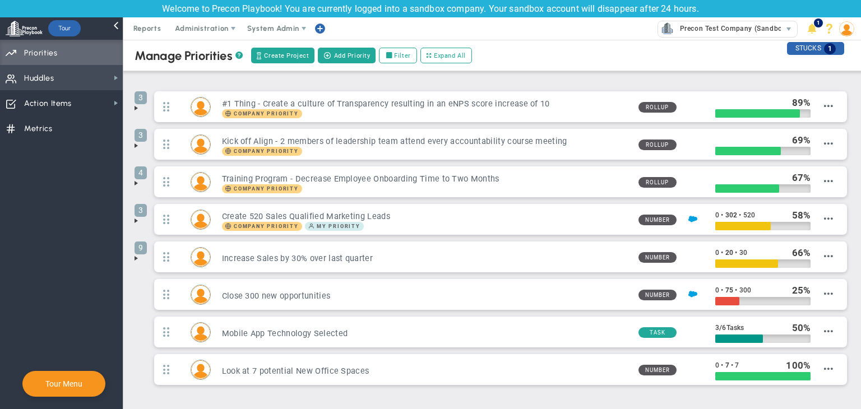
click at [93, 72] on span "Huddles Huddles" at bounding box center [61, 77] width 123 height 25
click at [848, 29] on img at bounding box center [846, 28] width 15 height 15
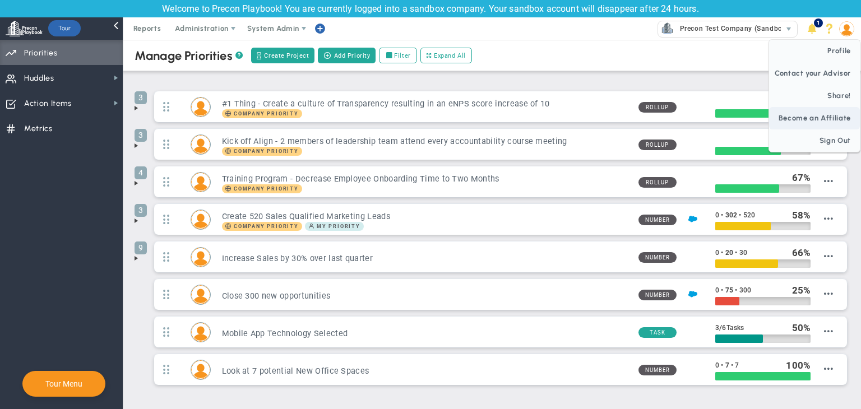
click at [829, 135] on span "Sign Out" at bounding box center [814, 141] width 91 height 22
